Goal: Use online tool/utility: Utilize a website feature to perform a specific function

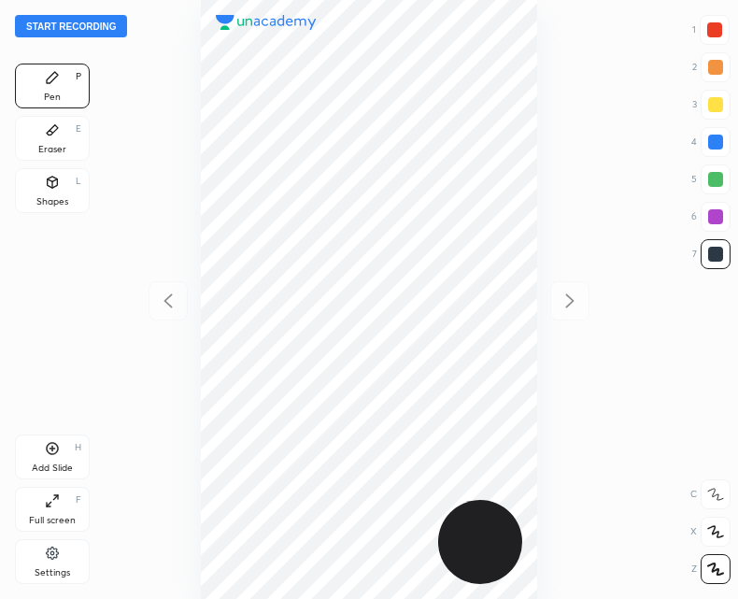
scroll to position [599, 439]
click at [57, 460] on div "Add Slide H" at bounding box center [52, 457] width 75 height 45
click at [162, 305] on icon at bounding box center [168, 301] width 22 height 22
click at [61, 445] on div "Add Slide H" at bounding box center [52, 457] width 75 height 45
click at [177, 313] on div at bounding box center [168, 300] width 39 height 39
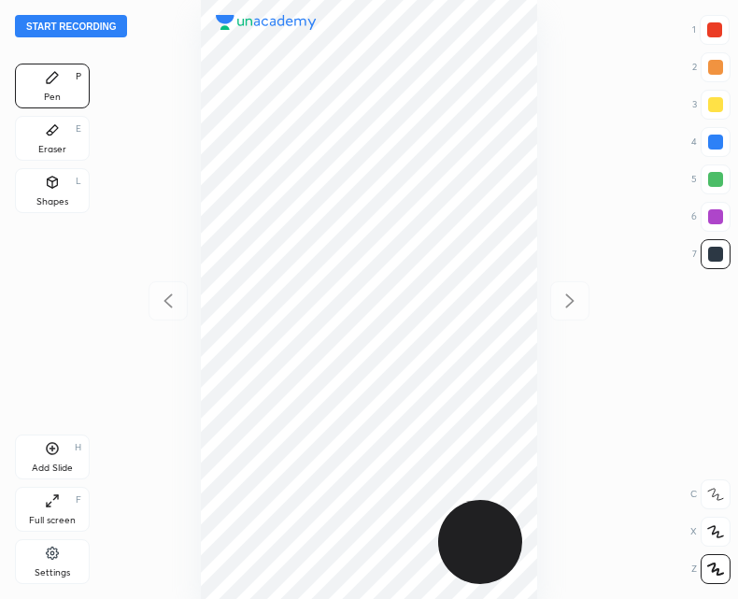
scroll to position [599, 439]
click at [75, 26] on button "Start recording" at bounding box center [71, 26] width 112 height 22
click at [49, 452] on icon at bounding box center [53, 449] width 12 height 12
click at [175, 296] on icon at bounding box center [168, 301] width 22 height 22
click at [561, 290] on icon at bounding box center [570, 301] width 22 height 22
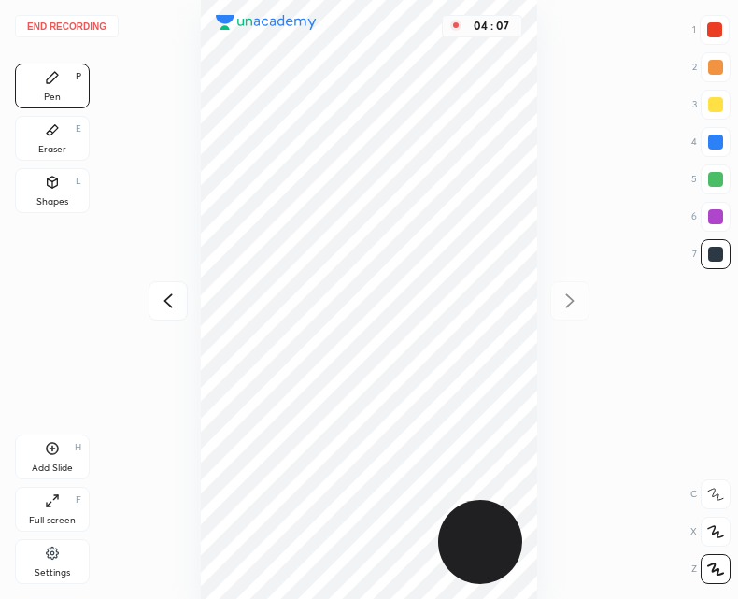
click at [57, 437] on div "Add Slide H" at bounding box center [52, 457] width 75 height 45
click at [161, 312] on div at bounding box center [168, 300] width 39 height 39
click at [569, 306] on icon at bounding box center [570, 300] width 8 height 14
click at [163, 311] on icon at bounding box center [168, 301] width 22 height 22
click at [573, 308] on icon at bounding box center [570, 301] width 22 height 22
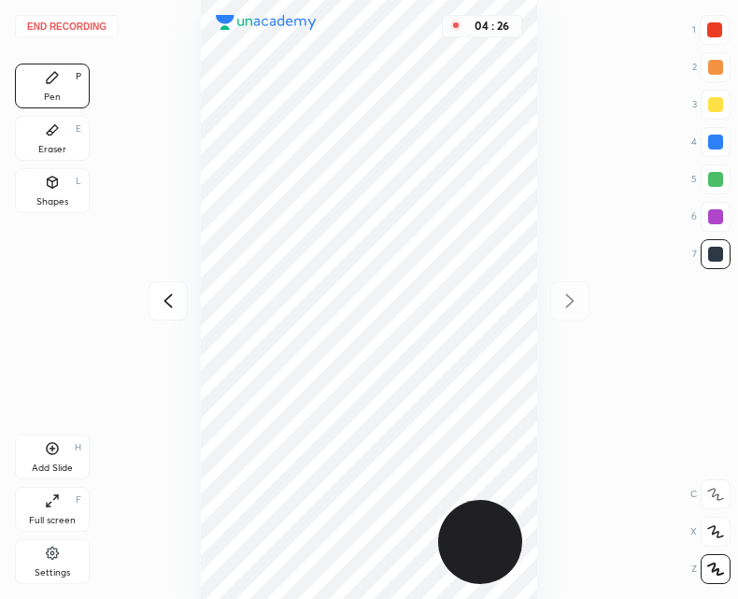
click at [161, 319] on div at bounding box center [168, 300] width 39 height 39
click at [557, 307] on div at bounding box center [570, 300] width 39 height 39
click at [86, 24] on button "End recording" at bounding box center [67, 26] width 104 height 22
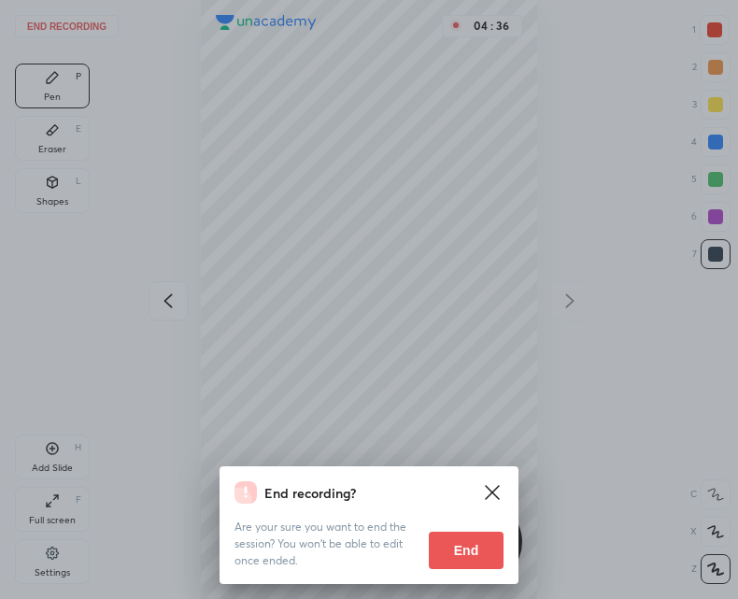
click at [473, 562] on button "End" at bounding box center [466, 550] width 75 height 37
